Goal: Task Accomplishment & Management: Manage account settings

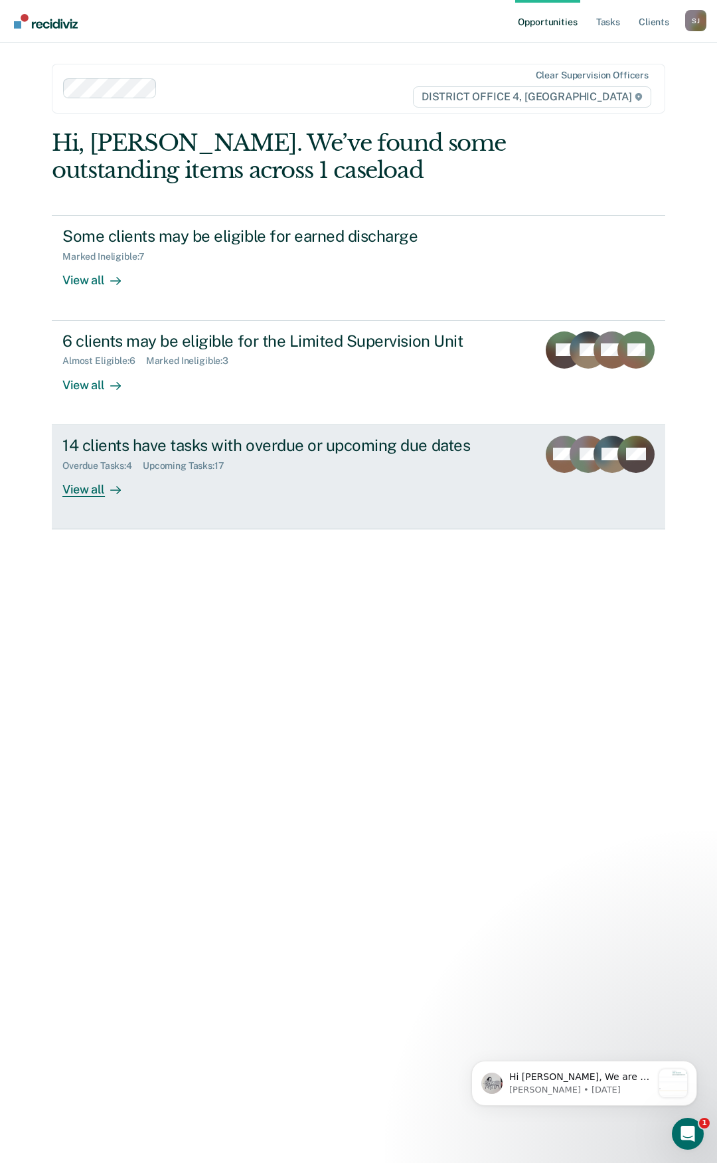
click at [261, 440] on div "14 clients have tasks with overdue or upcoming due dates" at bounding box center [294, 445] width 465 height 19
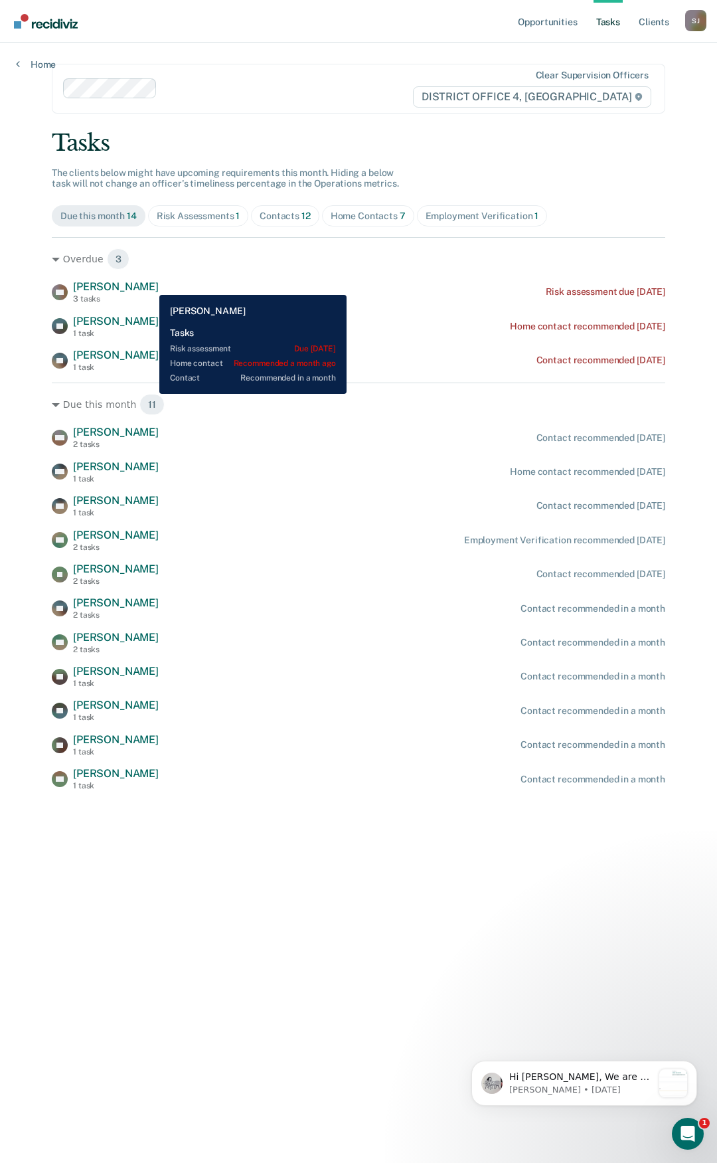
click at [149, 285] on span "Christopher Sears" at bounding box center [116, 286] width 86 height 13
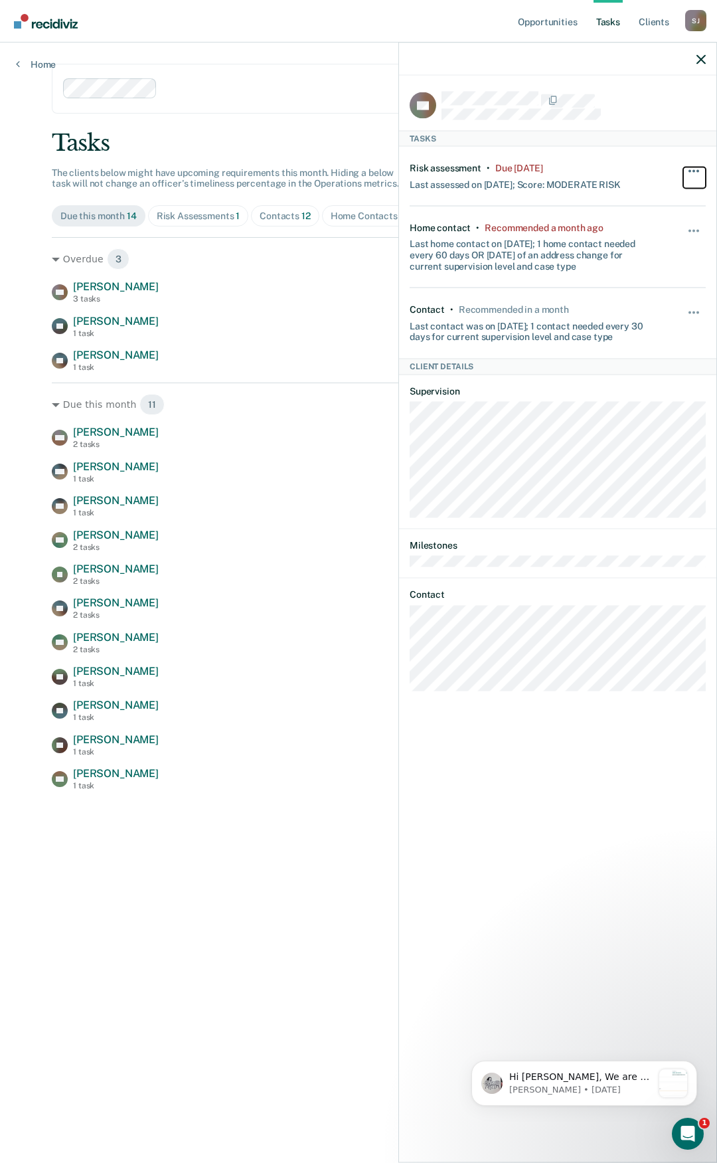
click at [700, 169] on button "button" at bounding box center [694, 177] width 23 height 21
click at [695, 54] on div at bounding box center [557, 59] width 317 height 33
click at [700, 61] on icon "button" at bounding box center [701, 58] width 9 height 9
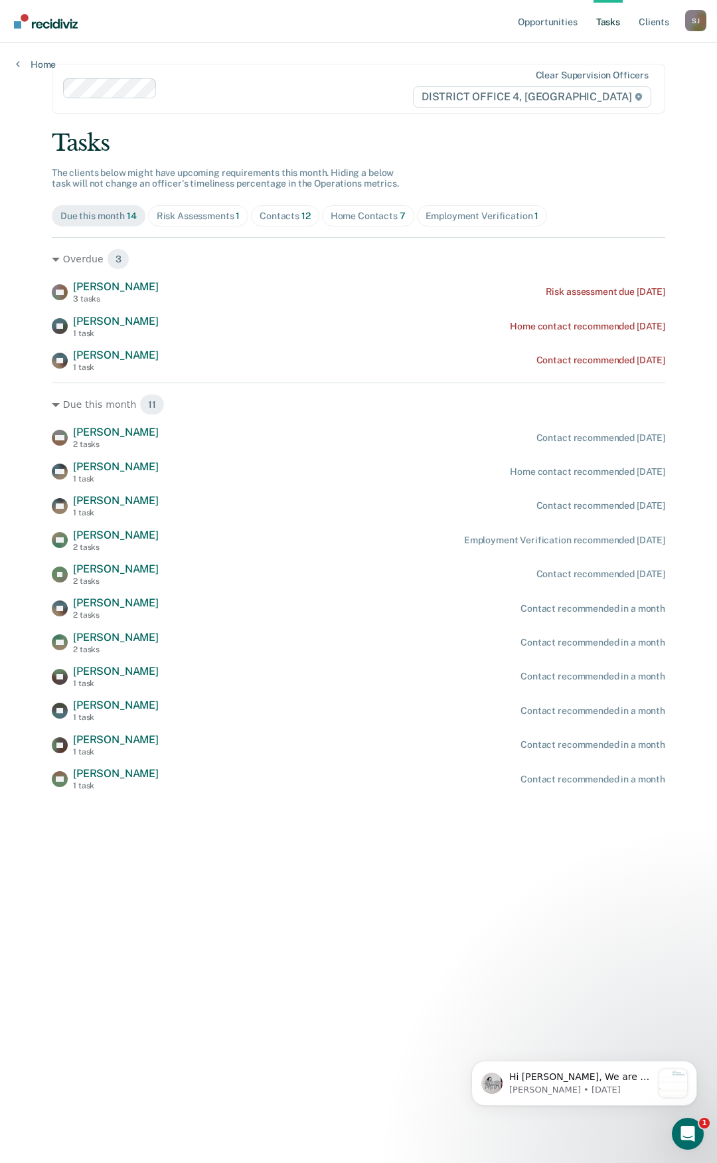
click at [217, 215] on div "Risk Assessments 1" at bounding box center [199, 216] width 84 height 11
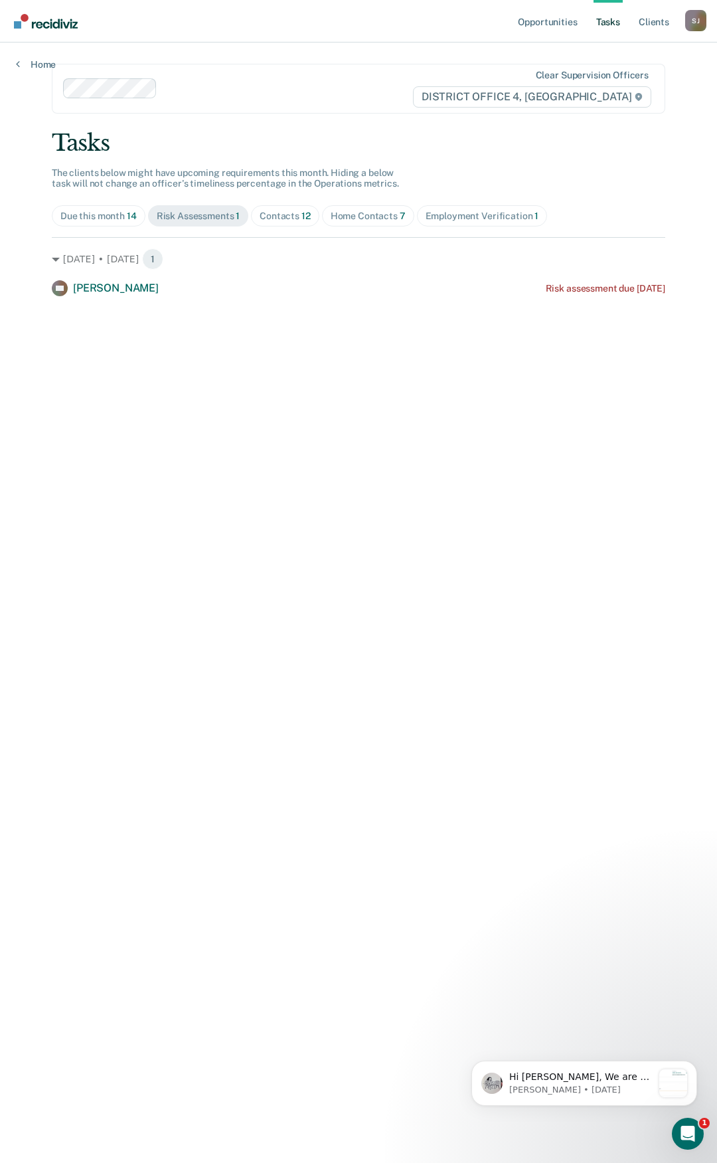
click at [688, 28] on div "S J" at bounding box center [695, 20] width 21 height 21
click at [604, 83] on link "Log Out" at bounding box center [642, 87] width 107 height 11
